Goal: Complete application form

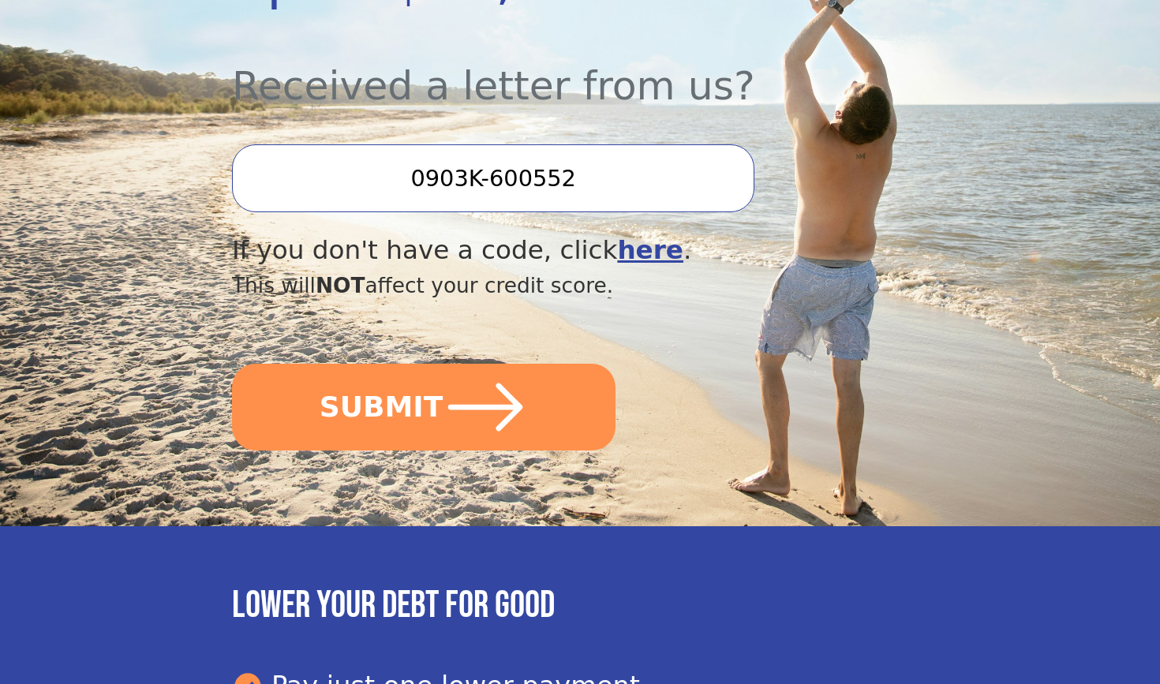
scroll to position [568, 0]
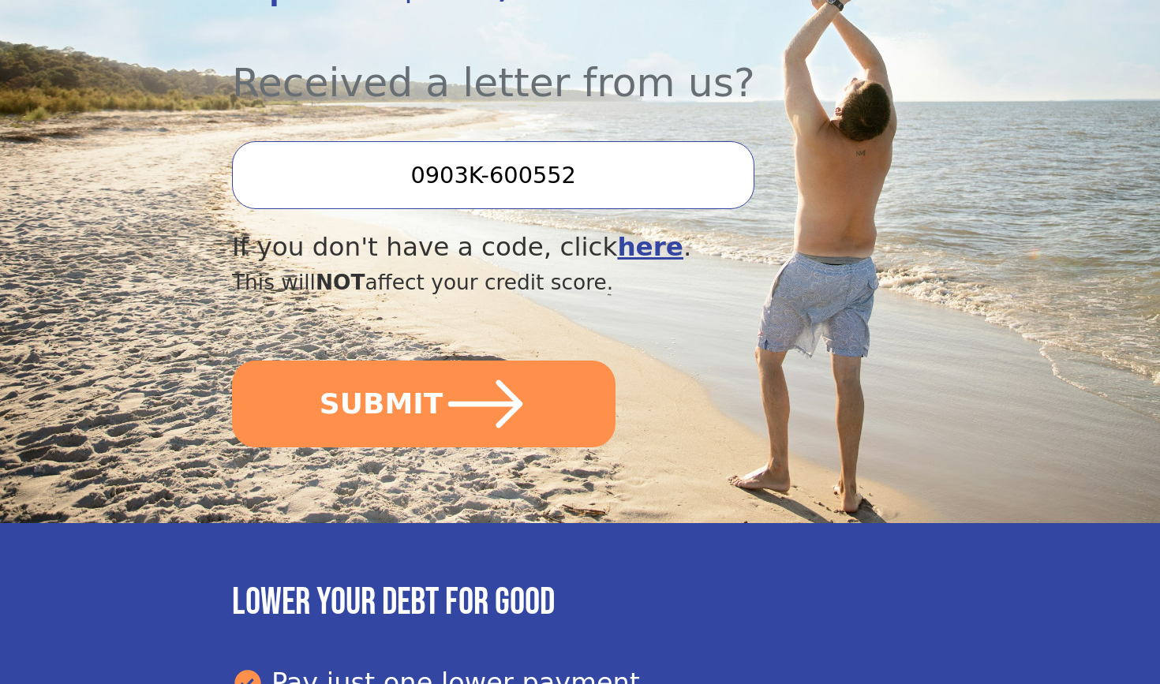
click at [516, 149] on input "0903K-600552" at bounding box center [493, 175] width 522 height 68
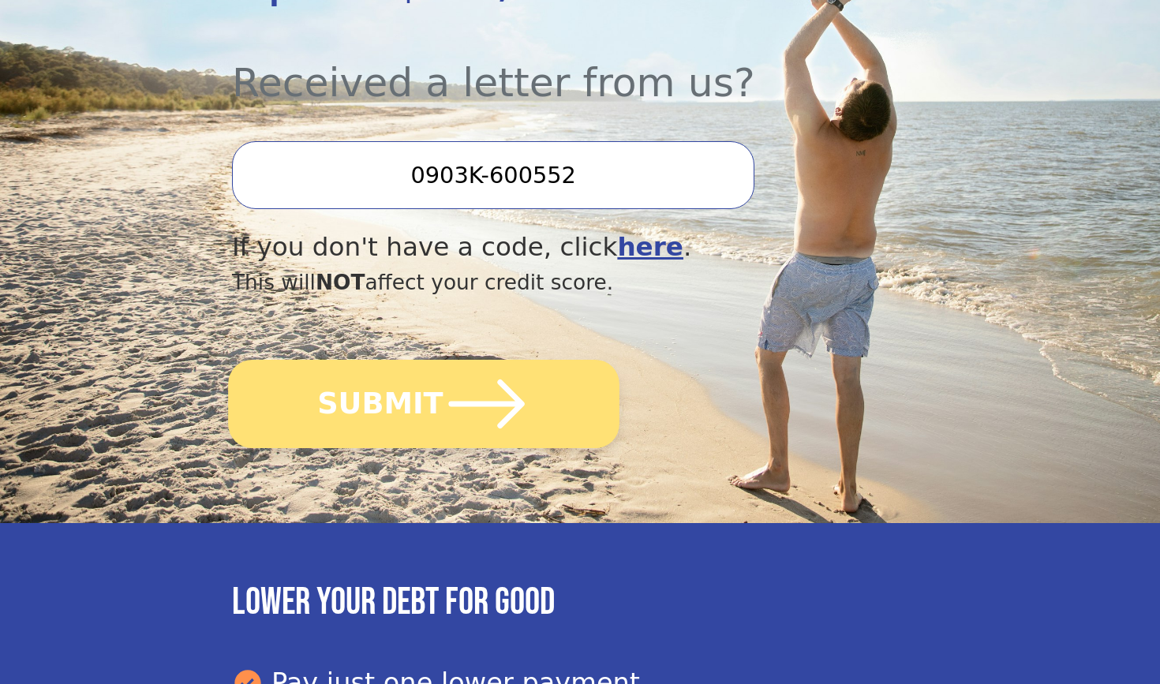
click at [463, 361] on icon "submit" at bounding box center [486, 404] width 87 height 87
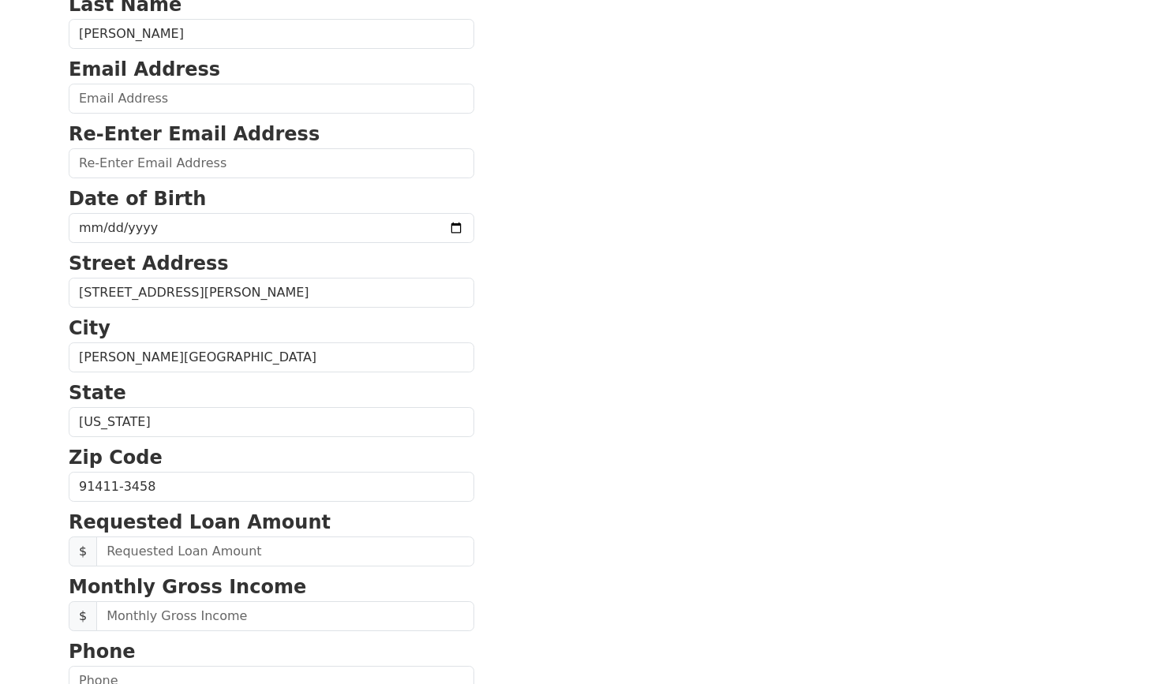
scroll to position [206, 0]
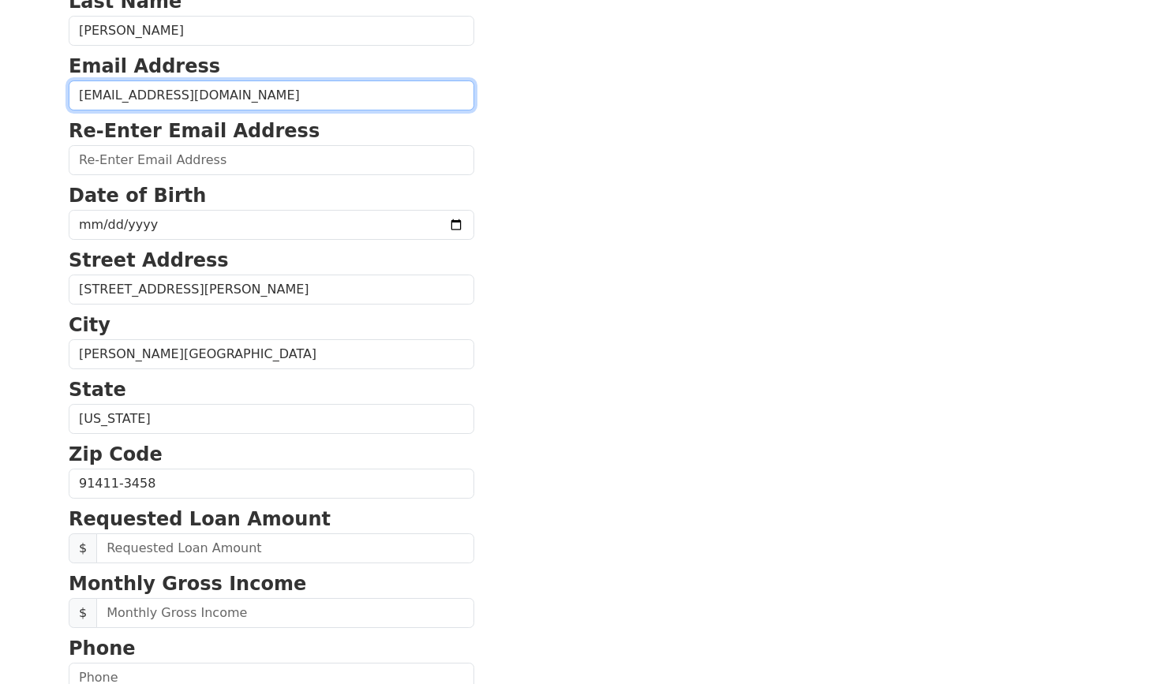
type input "soniakdehart@gmail.com"
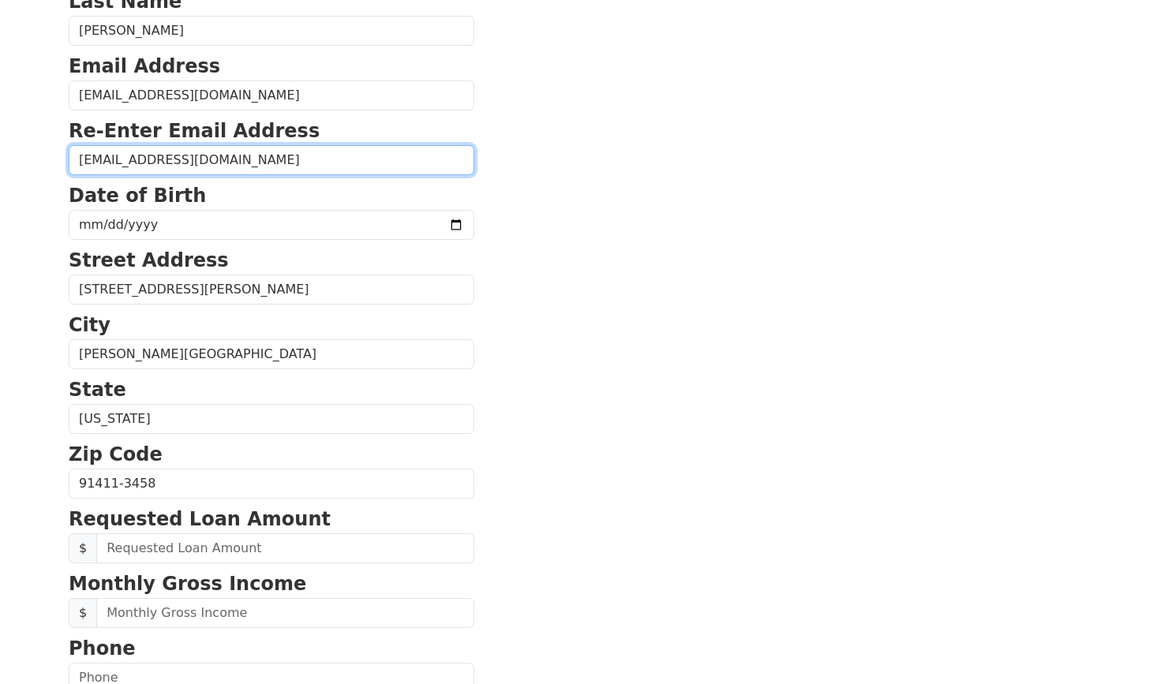
type input "soniakdehart@gmail.com"
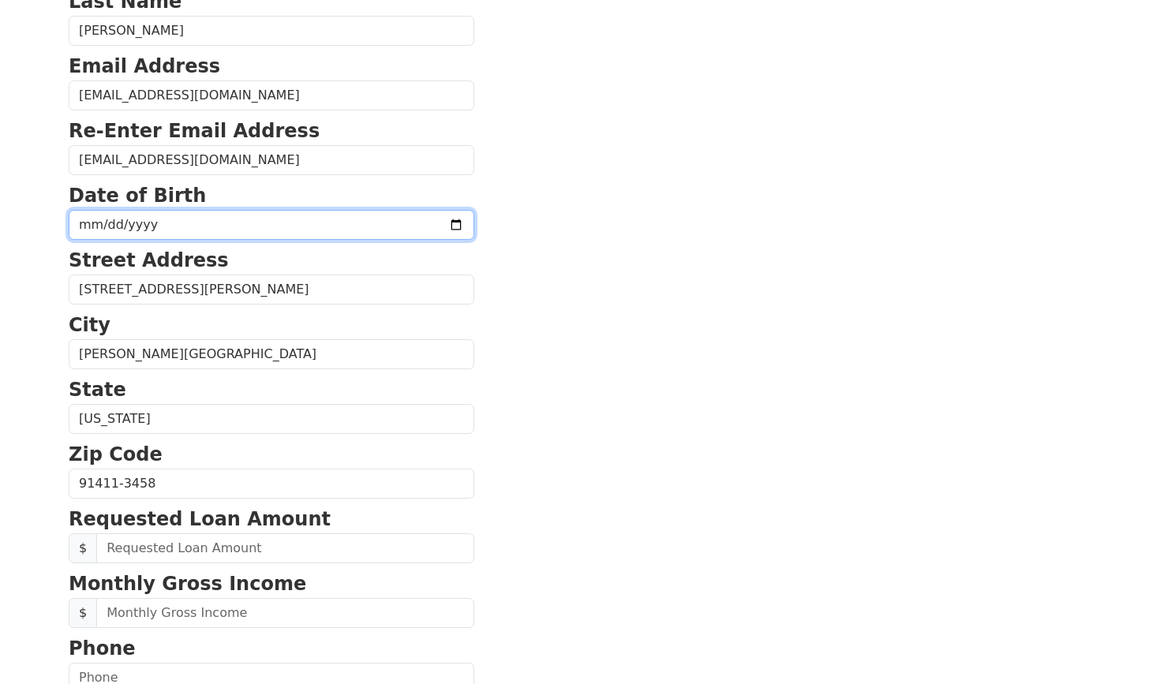
type input "1989-12-24"
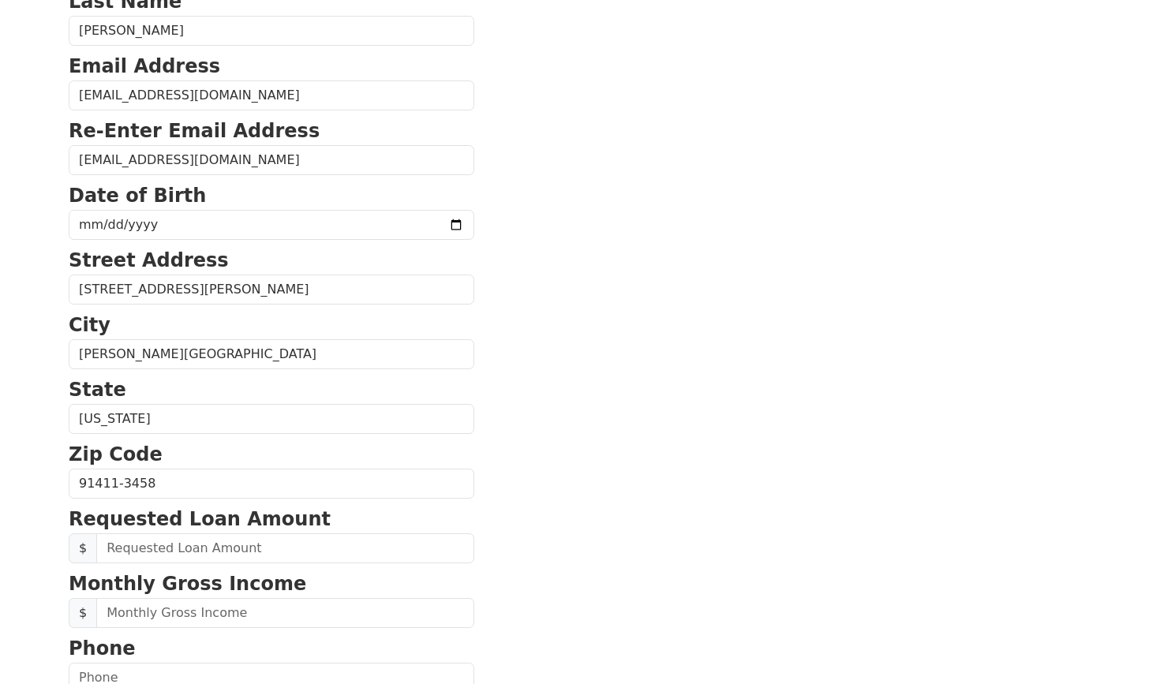
click at [499, 190] on section "First Name Sonia Last Name Dehart Email Address soniakdehart@gmail.com Re-Enter…" at bounding box center [580, 485] width 1023 height 1125
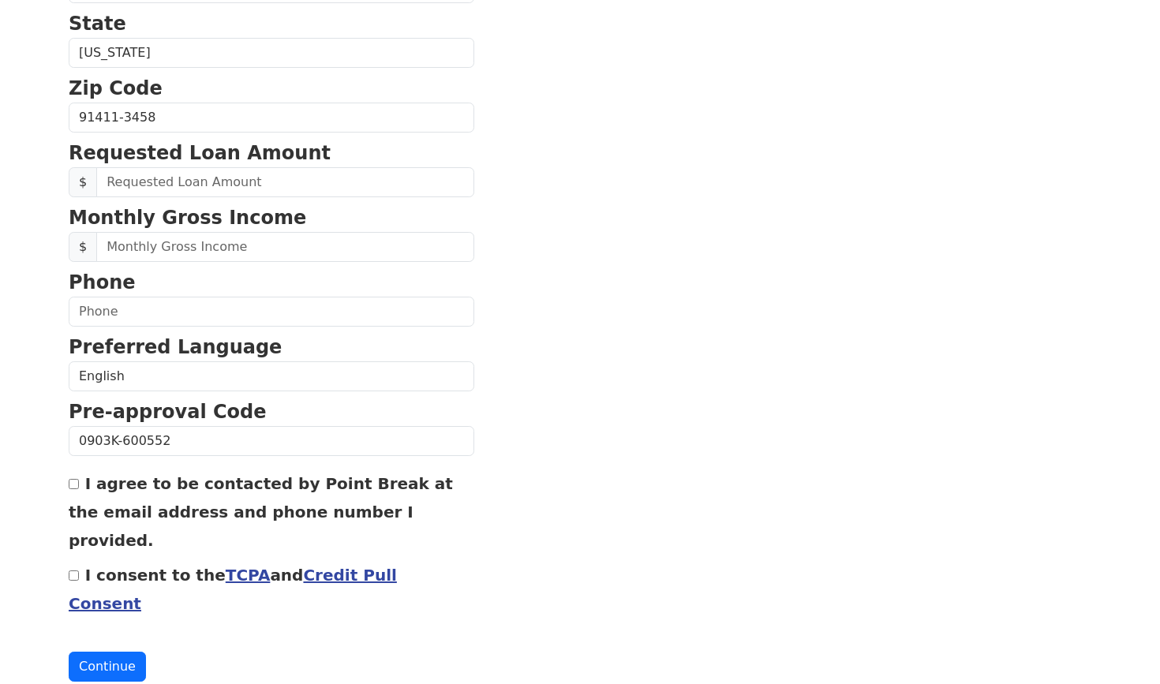
scroll to position [571, 0]
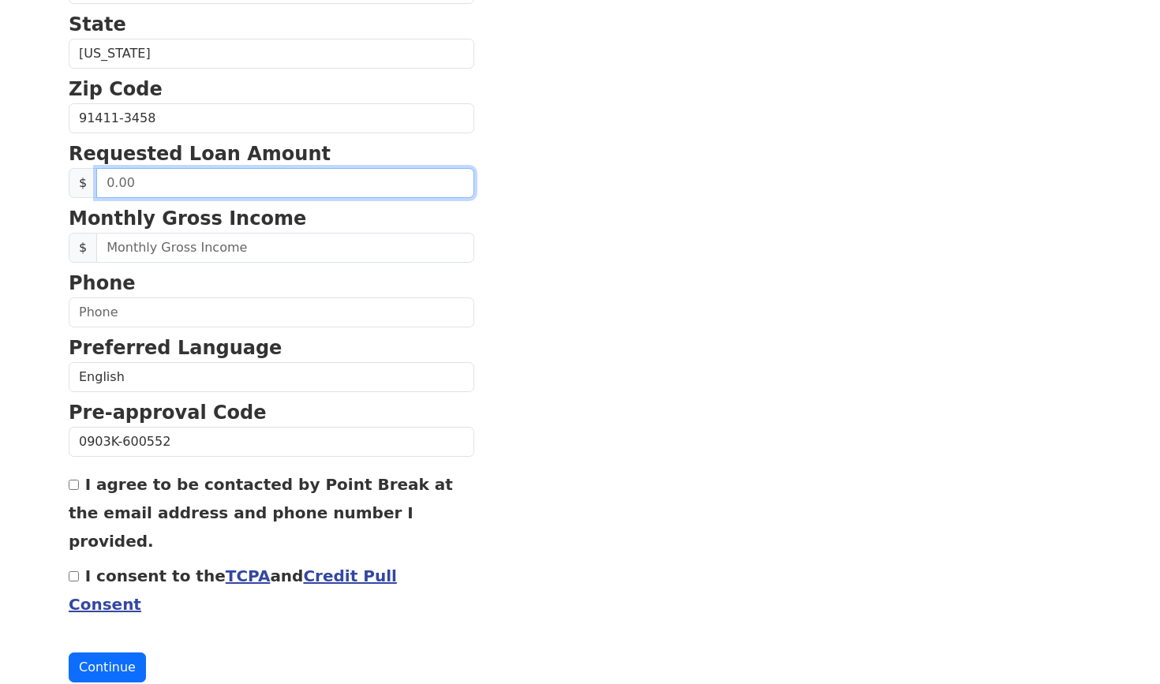
click at [357, 184] on input "text" at bounding box center [285, 183] width 378 height 30
type input "50,000.00"
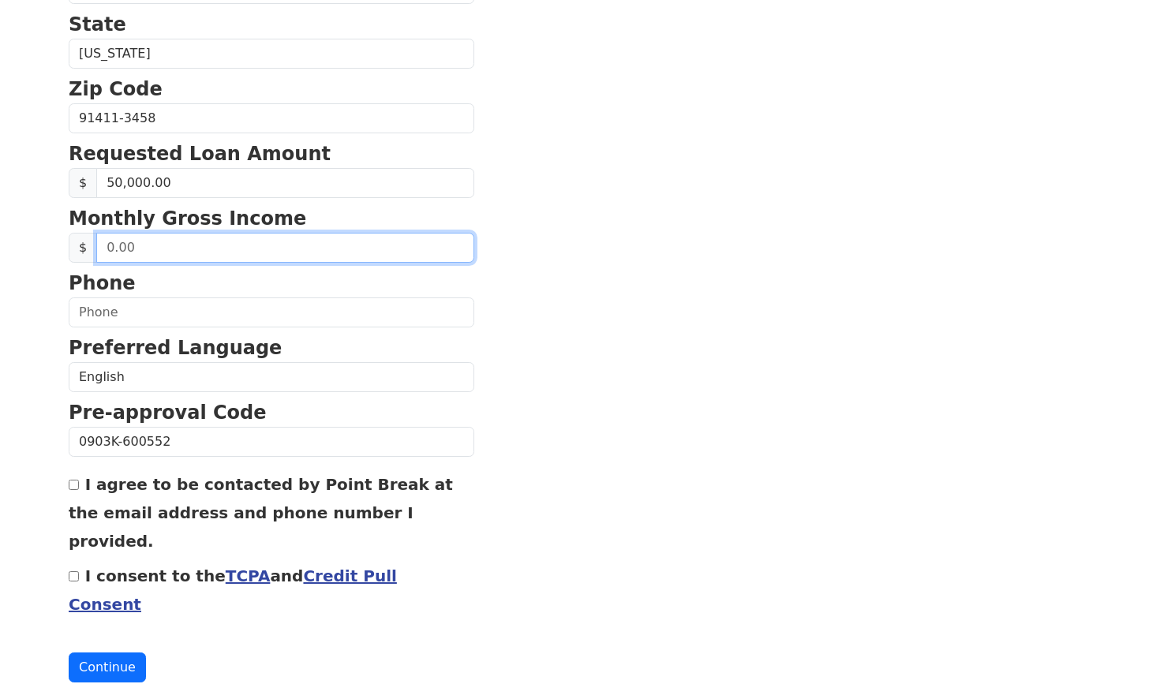
click at [266, 249] on input "text" at bounding box center [285, 248] width 378 height 30
type input "1.00"
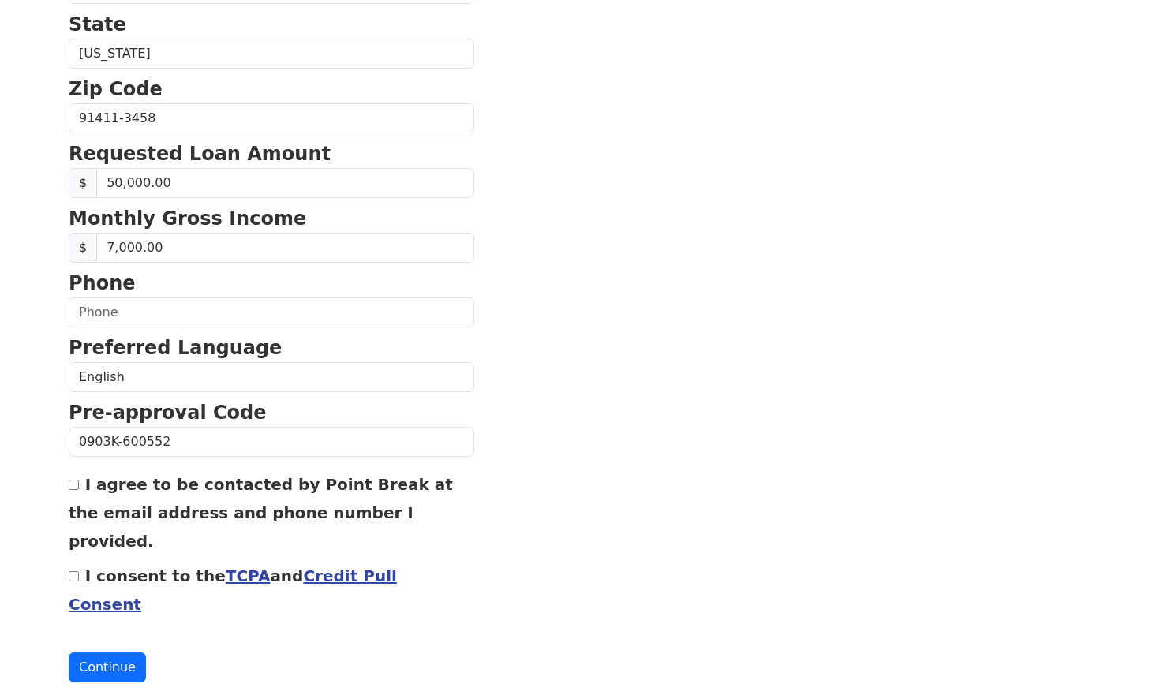
click at [339, 286] on p "Phone" at bounding box center [272, 283] width 406 height 28
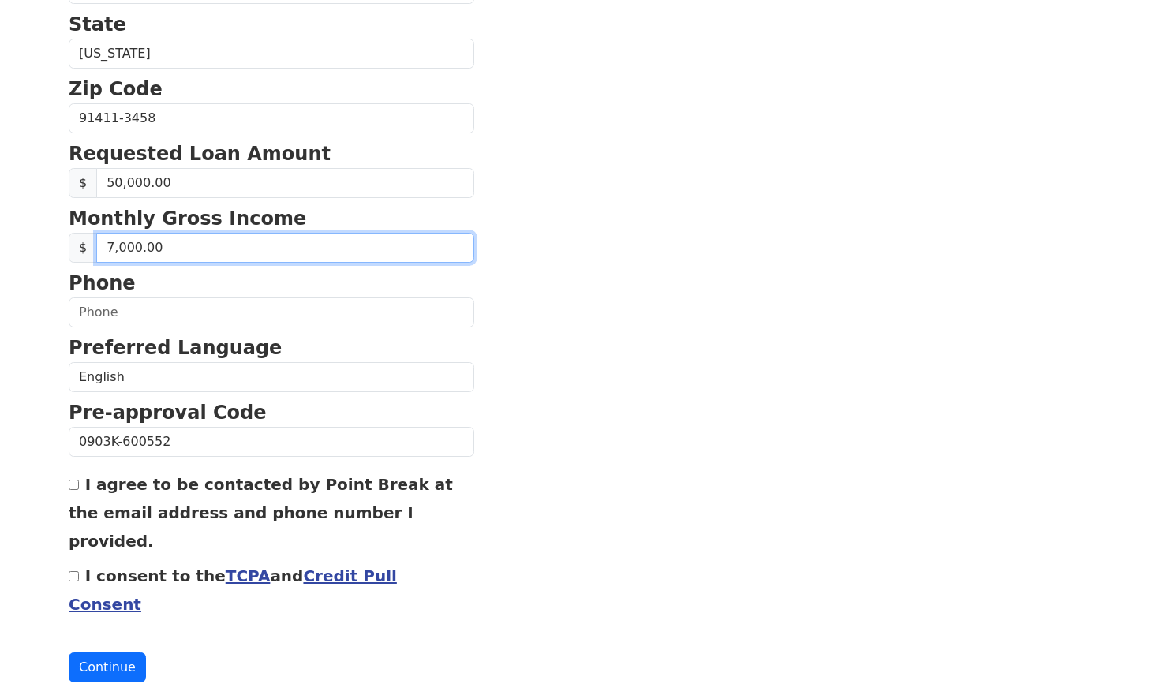
click at [136, 246] on input "7,000.00" at bounding box center [285, 248] width 378 height 30
type input "7.00"
type input "8,500.00"
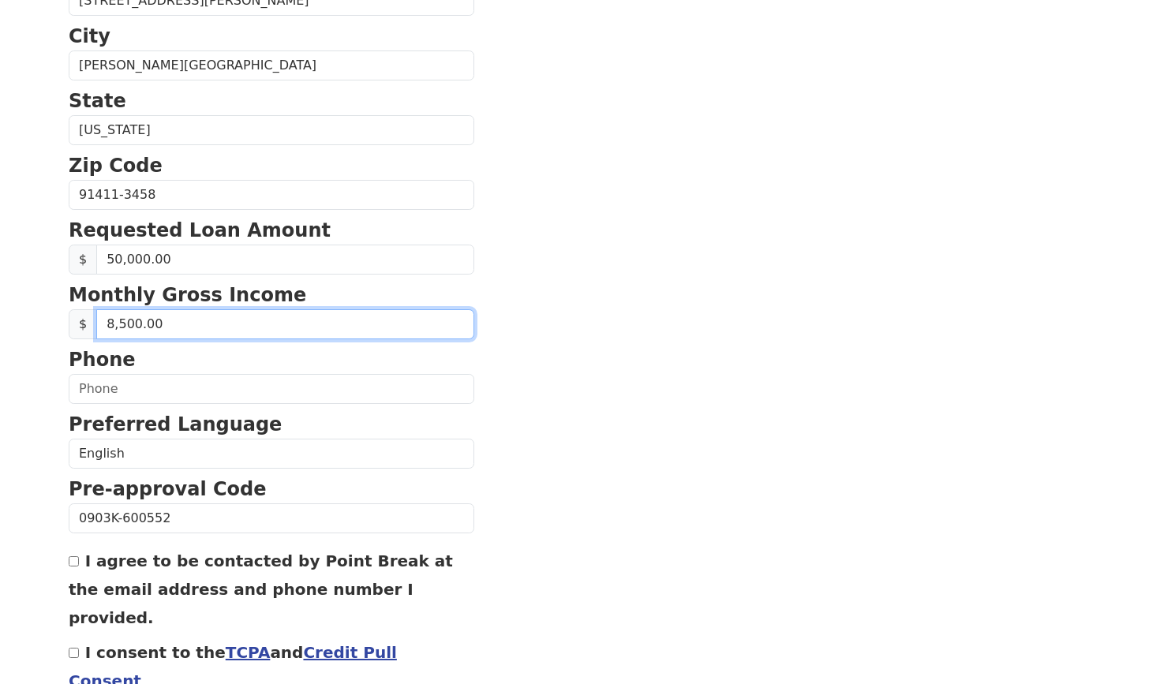
scroll to position [471, 0]
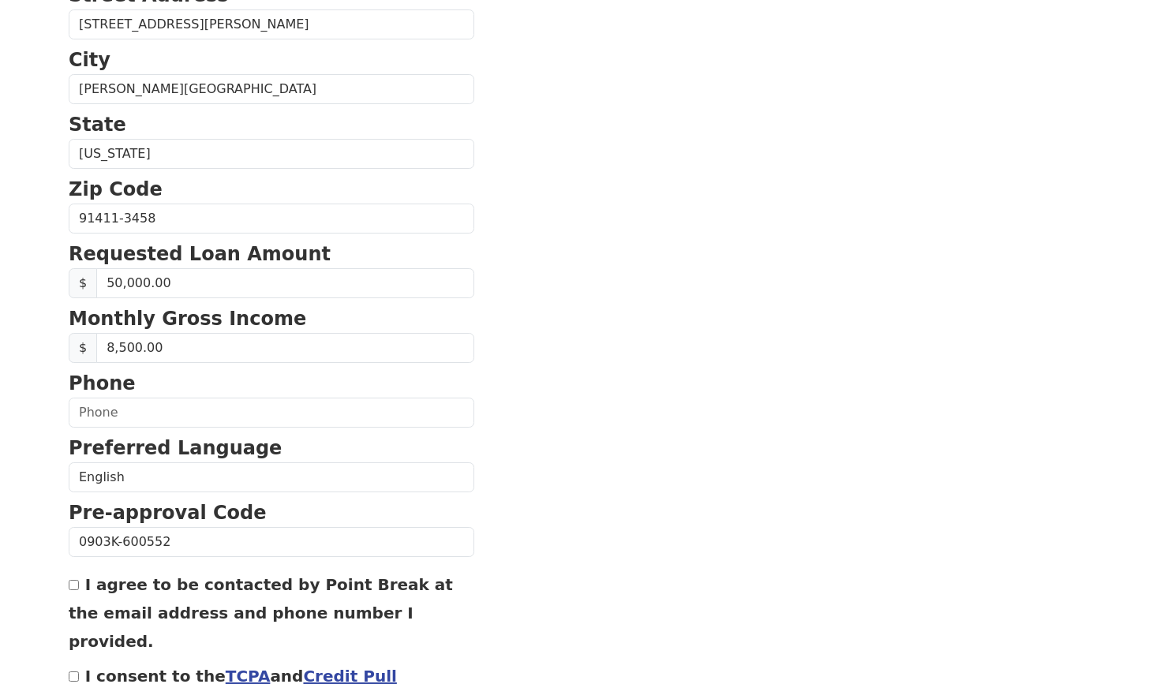
click at [566, 305] on section "First Name Sonia Last Name Dehart Email Address soniakdehart@gmail.com Re-Enter…" at bounding box center [580, 220] width 1023 height 1125
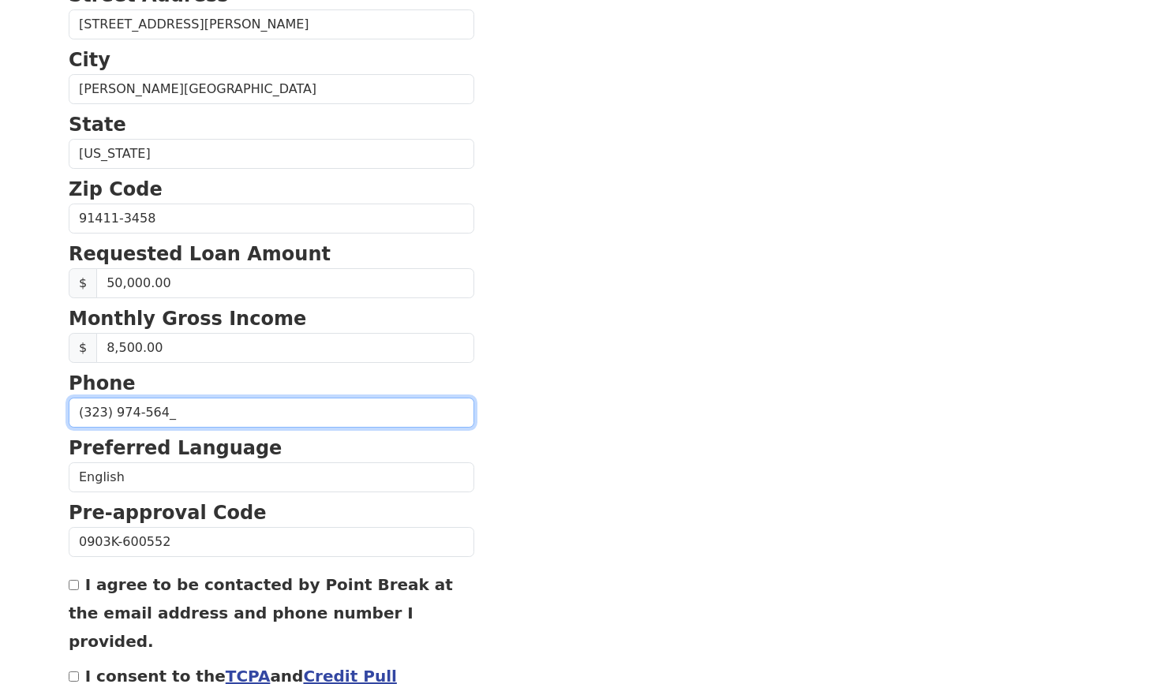
type input "(323) 974-5641"
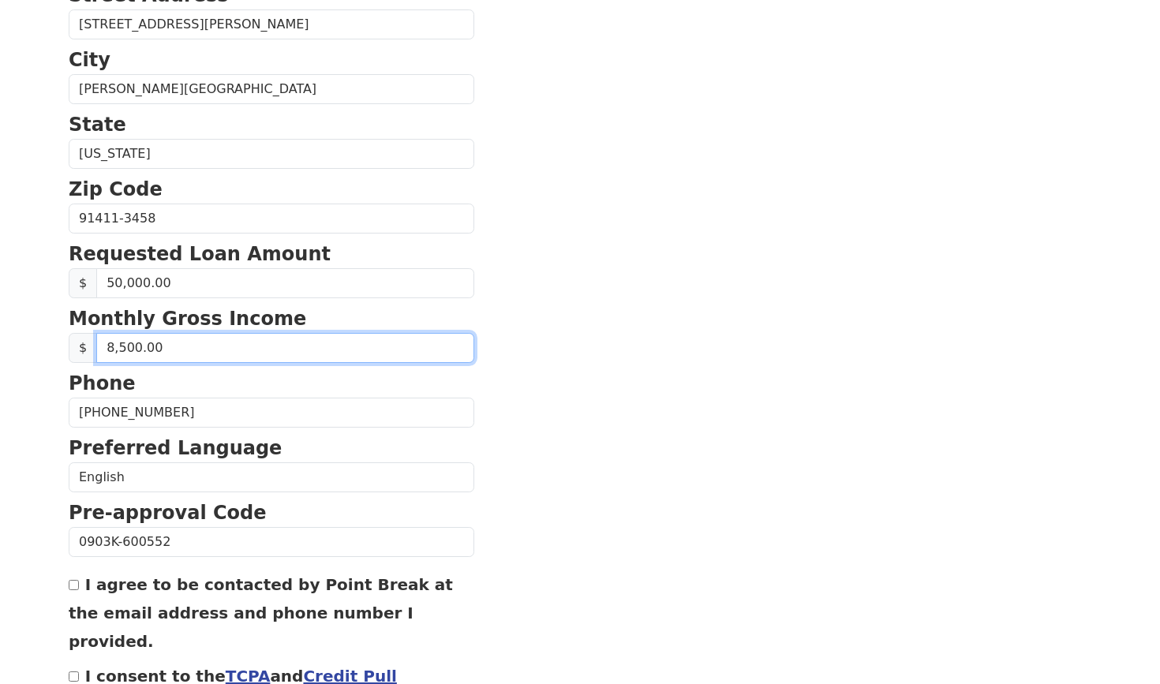
click at [144, 345] on input "8,500.00" at bounding box center [285, 348] width 378 height 30
click at [132, 346] on input "8,500.00" at bounding box center [285, 348] width 378 height 30
type input "8.00"
type input "10,000.00"
click at [548, 266] on section "First Name Sonia Last Name Dehart Email Address soniakdehart@gmail.com Re-Enter…" at bounding box center [580, 220] width 1023 height 1125
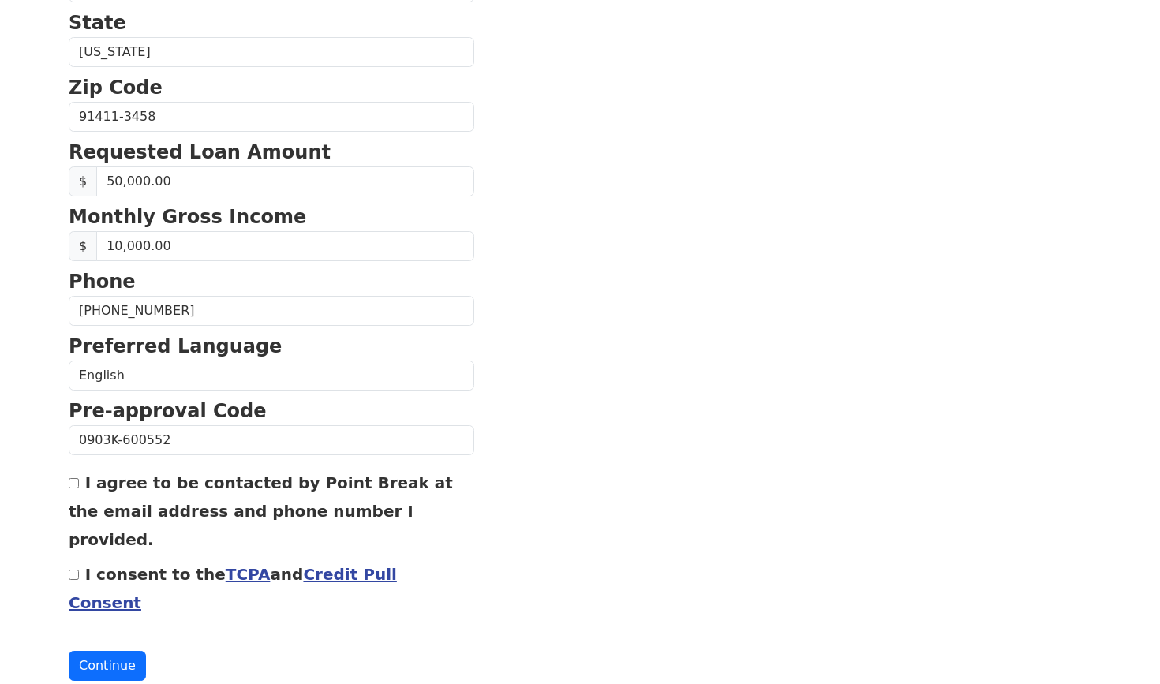
scroll to position [571, 0]
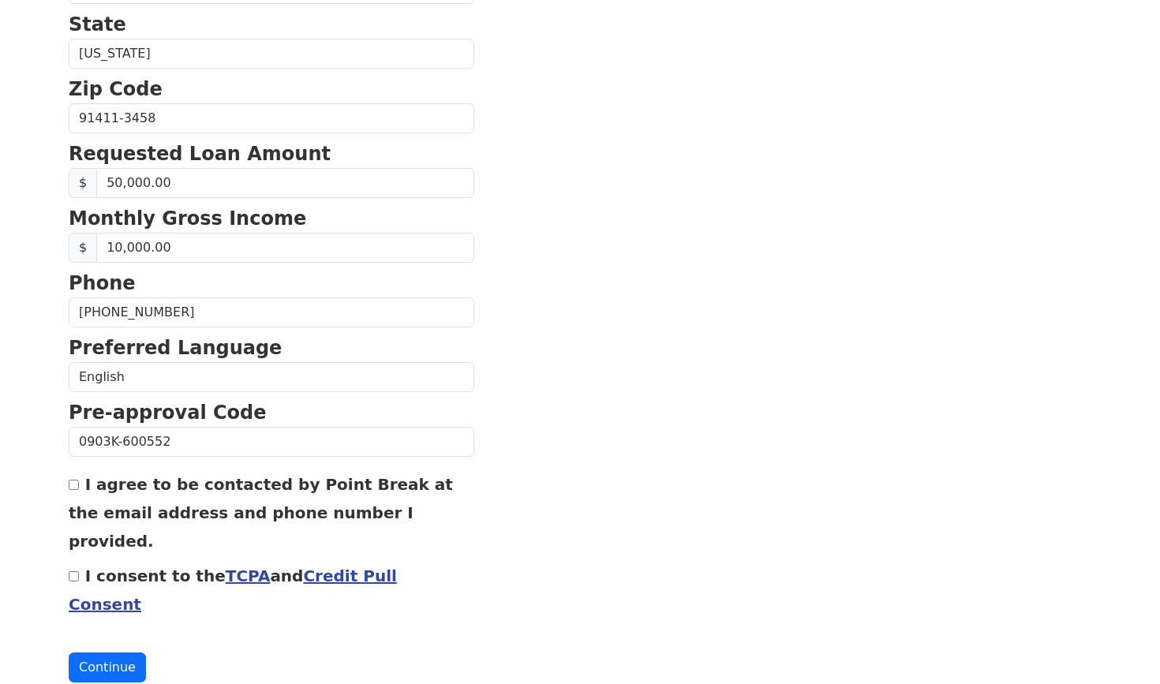
click at [70, 490] on input "I agree to be contacted by Point Break at the email address and phone number I …" at bounding box center [74, 485] width 10 height 10
checkbox input "true"
click at [72, 571] on input "I consent to the TCPA and Credit Pull Consent" at bounding box center [74, 576] width 10 height 10
checkbox input "true"
click at [107, 653] on button "Continue" at bounding box center [107, 668] width 77 height 30
